Goal: Navigation & Orientation: Find specific page/section

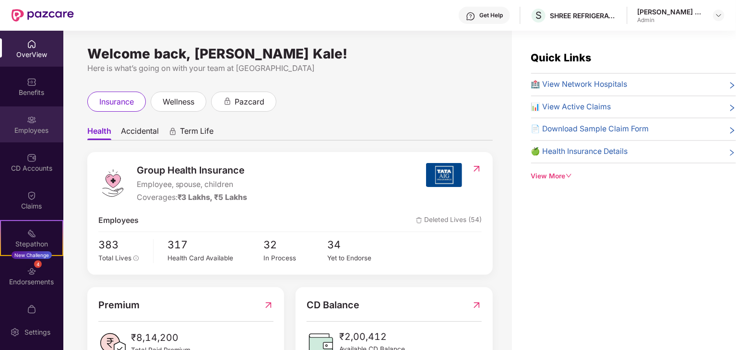
scroll to position [19, 0]
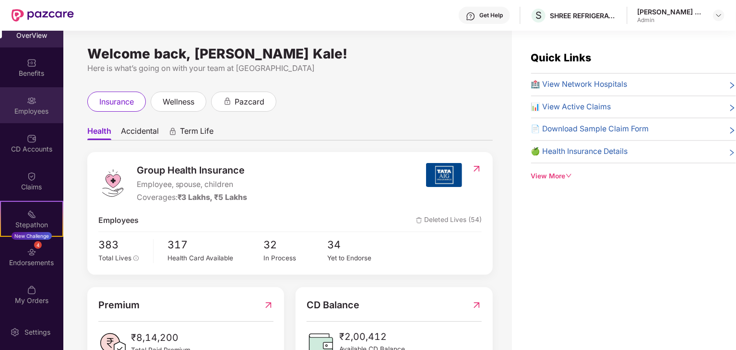
click at [42, 109] on div "Employees" at bounding box center [31, 111] width 63 height 10
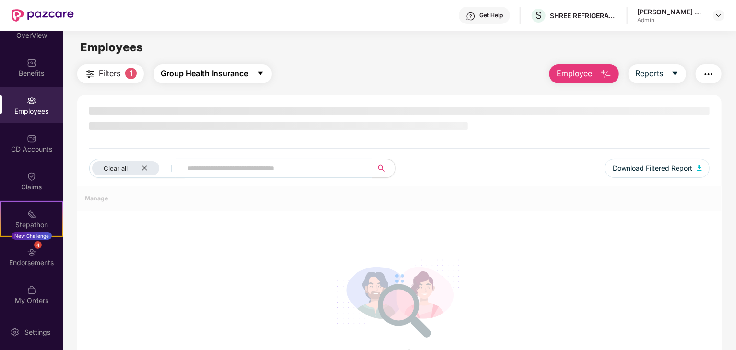
click at [186, 71] on span "Group Health Insurance" at bounding box center [204, 74] width 87 height 12
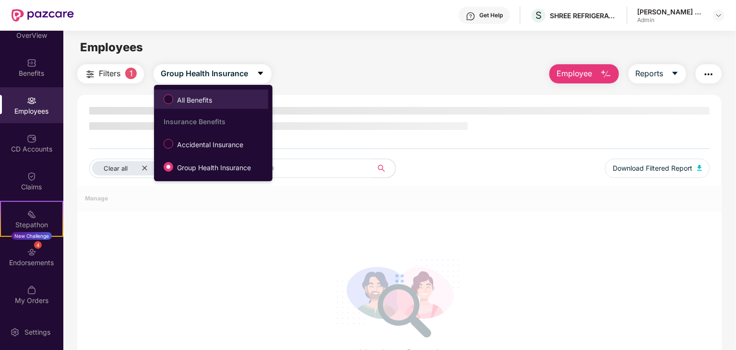
click at [228, 93] on span "All Benefits" at bounding box center [211, 99] width 105 height 16
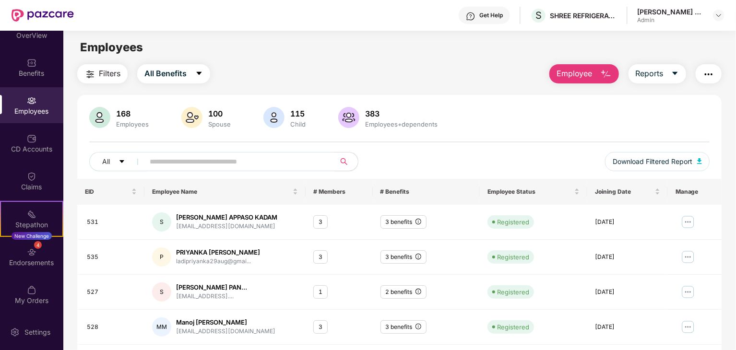
click at [23, 115] on div "Employees" at bounding box center [31, 111] width 63 height 10
click at [398, 222] on div "3 benefits" at bounding box center [403, 222] width 46 height 14
drag, startPoint x: 427, startPoint y: 227, endPoint x: 418, endPoint y: 222, distance: 9.9
click at [418, 222] on td "3 benefits" at bounding box center [426, 222] width 107 height 35
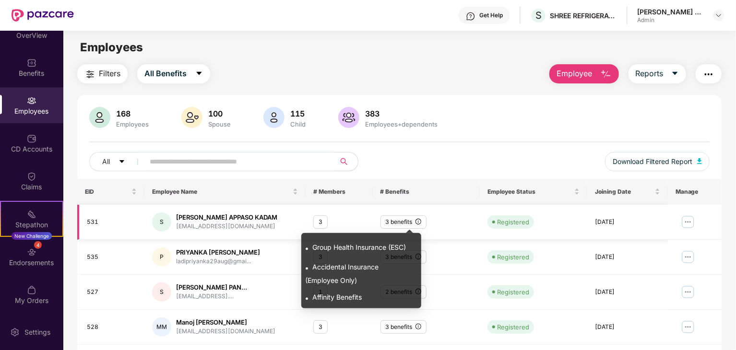
click at [418, 222] on icon "info-circle" at bounding box center [418, 221] width 0 height 3
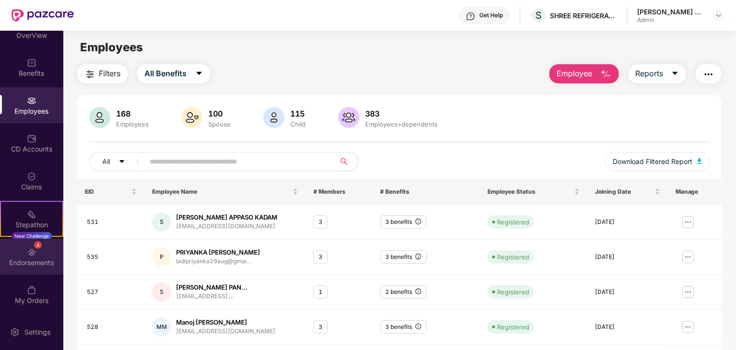
click at [46, 252] on div "4 Endorsements" at bounding box center [31, 257] width 63 height 36
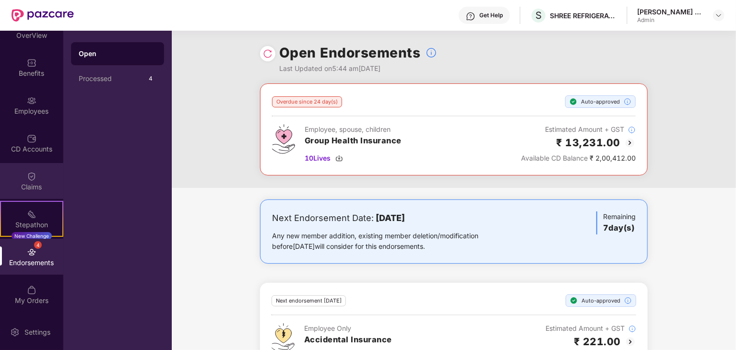
click at [31, 183] on div "Claims" at bounding box center [31, 187] width 63 height 10
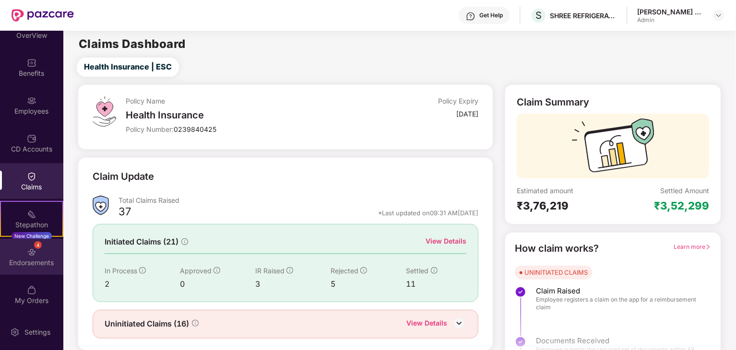
click at [30, 247] on img at bounding box center [32, 252] width 10 height 10
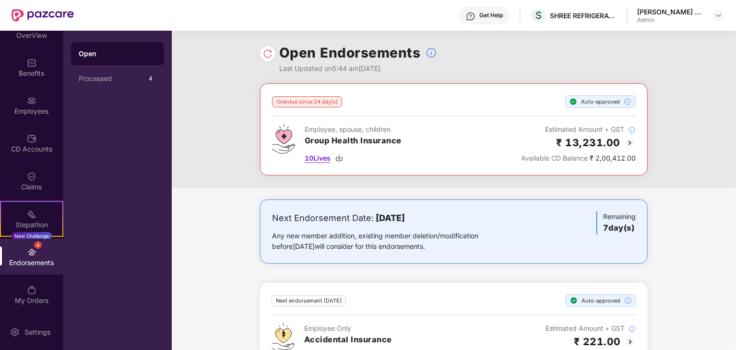
click at [341, 156] on img at bounding box center [339, 158] width 8 height 8
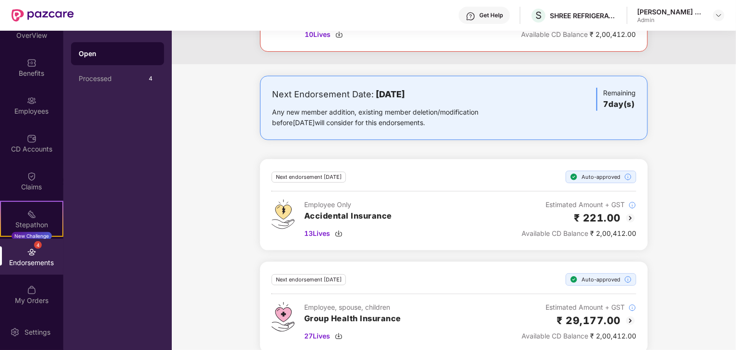
scroll to position [137, 0]
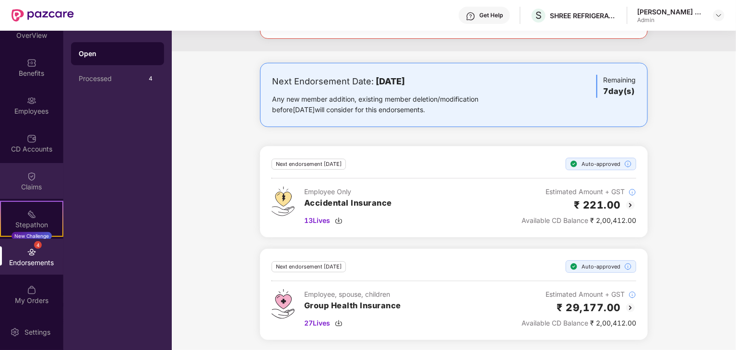
click at [18, 177] on div "Claims" at bounding box center [31, 181] width 63 height 36
